Goal: Information Seeking & Learning: Learn about a topic

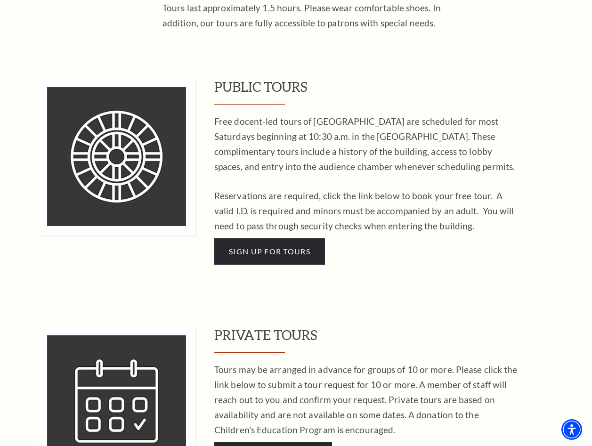
scroll to position [424, 0]
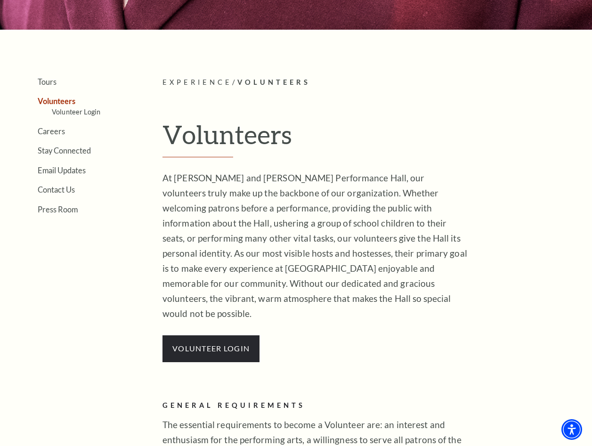
scroll to position [141, 0]
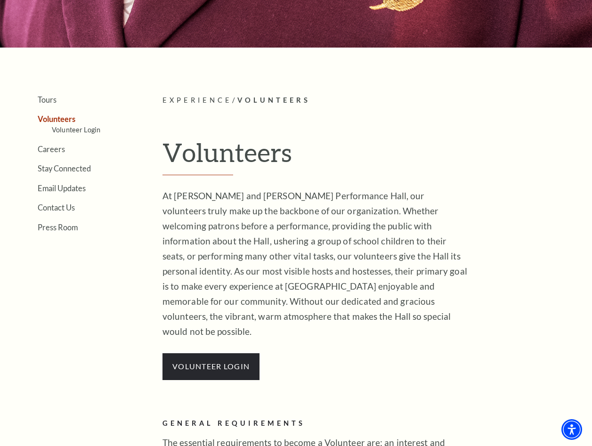
click at [214, 255] on p "At Nancy Lee and Perry R. Bass Performance Hall, our volunteers truly make up t…" at bounding box center [315, 263] width 306 height 151
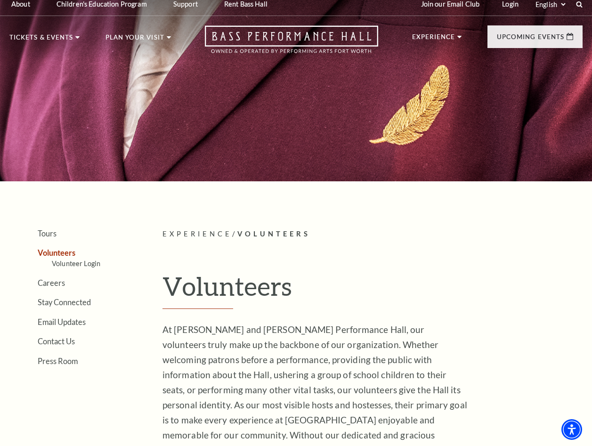
scroll to position [0, 0]
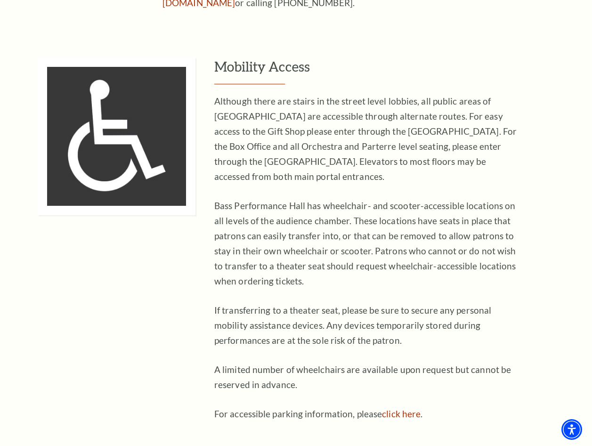
scroll to position [424, 0]
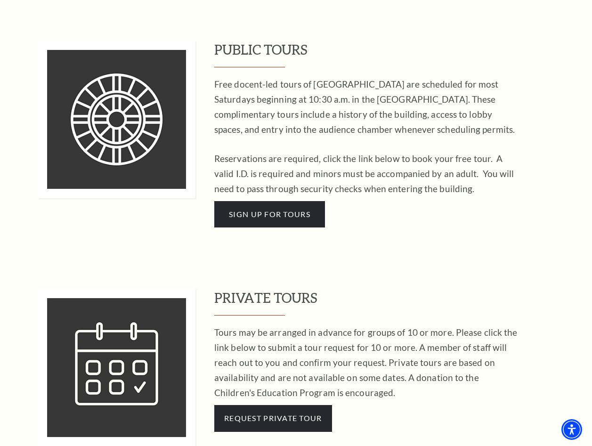
scroll to position [565, 0]
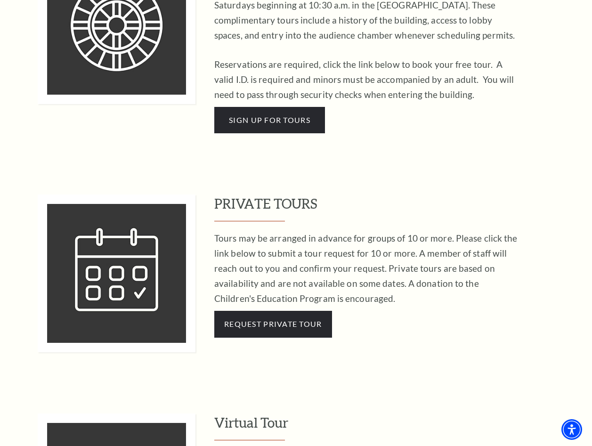
click at [299, 273] on p "Tours may be arranged in advance for groups of 10 or more. Please click the lin…" at bounding box center [367, 268] width 306 height 75
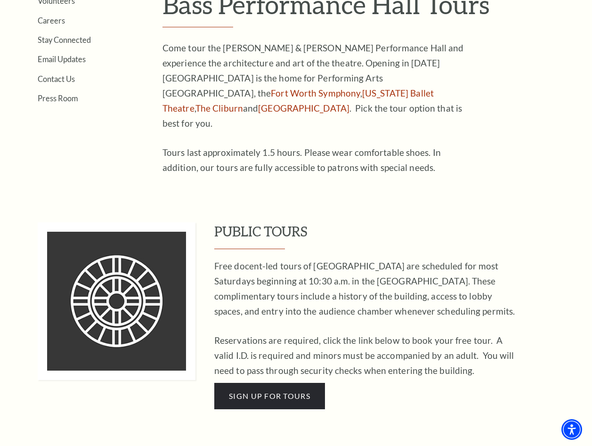
scroll to position [282, 0]
